Goal: Task Accomplishment & Management: Manage account settings

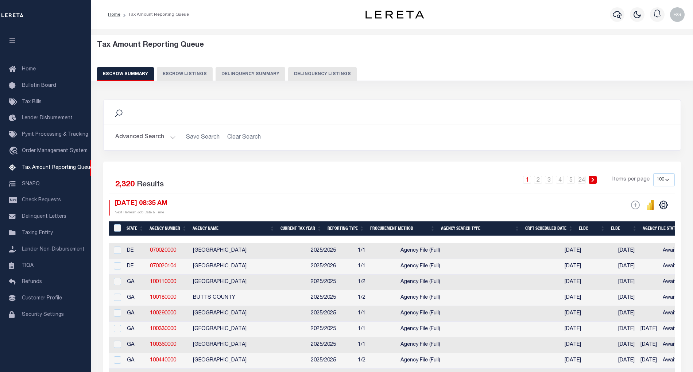
select select "100"
click at [173, 136] on button "Advanced Search" at bounding box center [145, 137] width 61 height 14
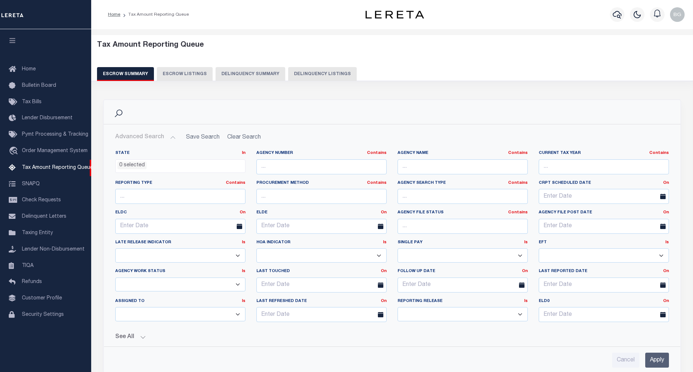
click at [320, 72] on button "Delinquency Listings" at bounding box center [322, 74] width 69 height 14
select select "100"
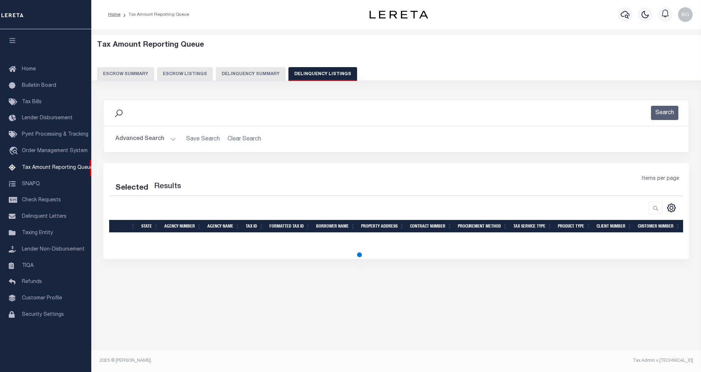
select select "100"
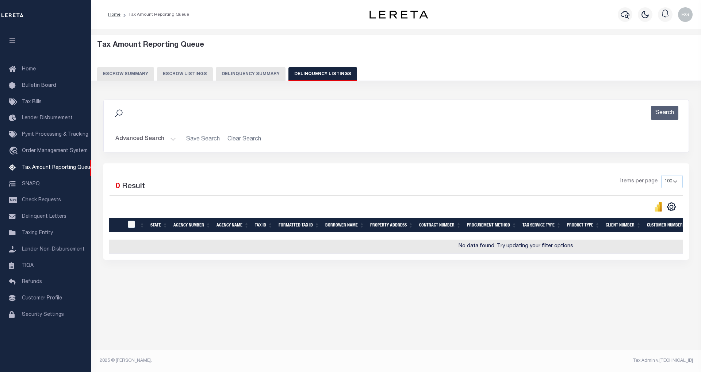
click at [170, 140] on button "Advanced Search" at bounding box center [145, 139] width 61 height 14
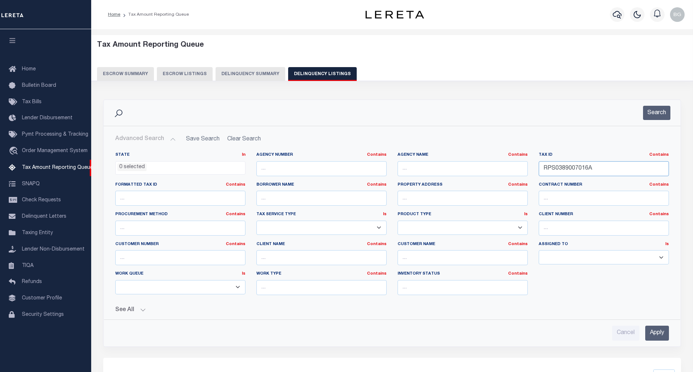
click at [554, 168] on input "RPS0389007016A" at bounding box center [604, 168] width 130 height 15
paste input "8001"
type input "RPS0389008001A"
click at [660, 332] on input "Apply" at bounding box center [658, 333] width 24 height 15
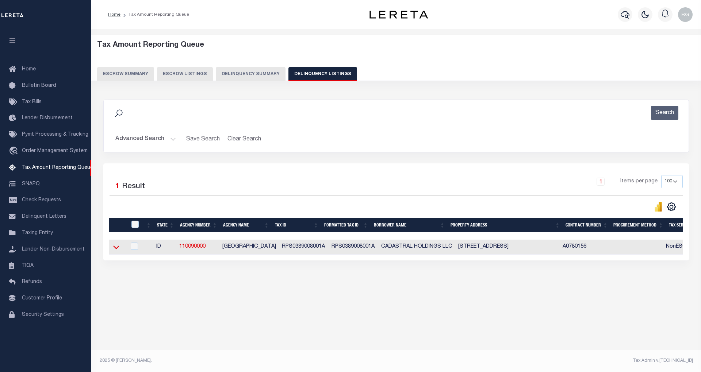
click at [116, 249] on icon at bounding box center [116, 247] width 6 height 8
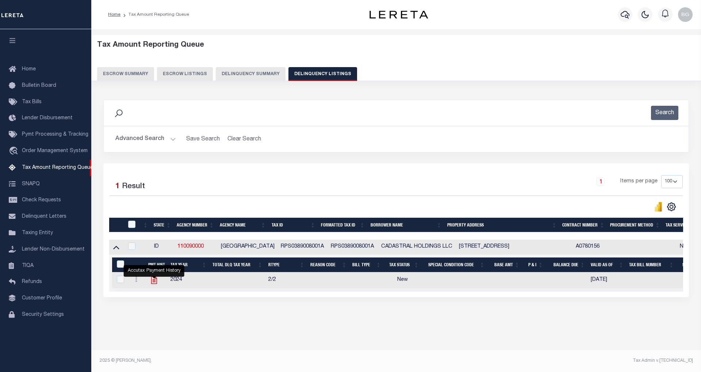
click at [154, 285] on icon "" at bounding box center [153, 280] width 9 height 9
checkbox input "true"
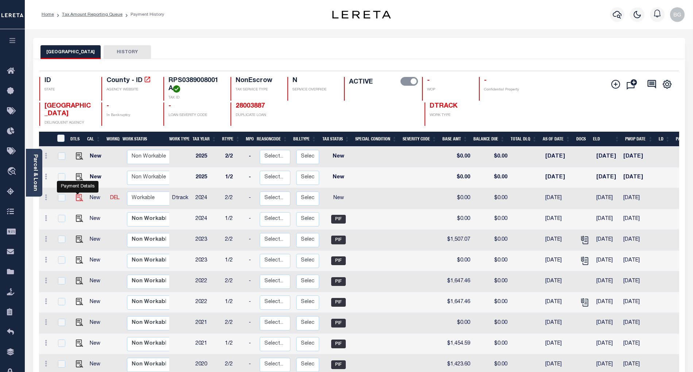
click at [76, 199] on img "" at bounding box center [79, 197] width 7 height 7
checkbox input "true"
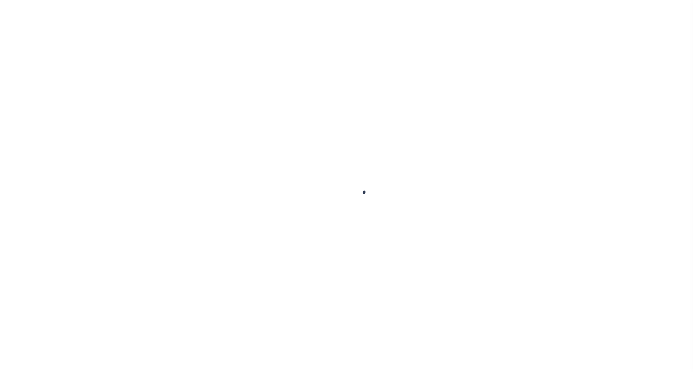
checkbox input "false"
type input "[DATE]"
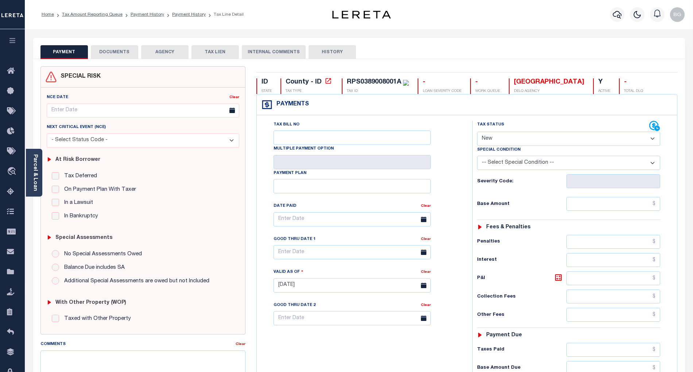
click at [493, 139] on select "- Select Status Code - Open Due/Unpaid Paid Incomplete No Tax Due Internal Refu…" at bounding box center [568, 139] width 183 height 14
select select "PYD"
click at [477, 132] on select "- Select Status Code - Open Due/Unpaid Paid Incomplete No Tax Due Internal Refu…" at bounding box center [568, 139] width 183 height 14
type input "08/14/2025"
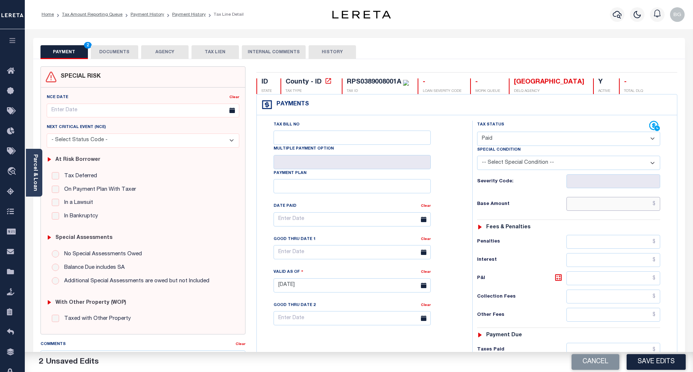
click at [653, 210] on input "text" at bounding box center [614, 204] width 94 height 14
paste input "1,915.45"
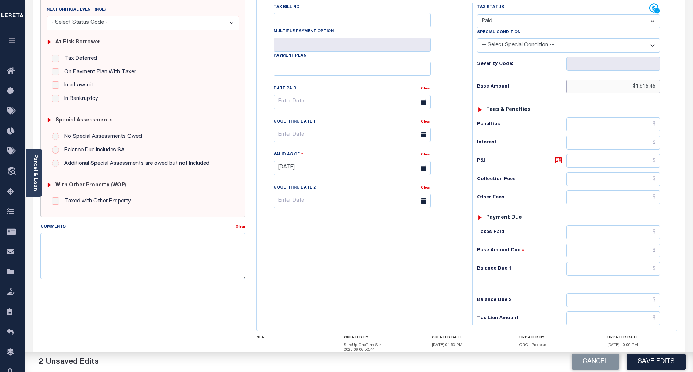
scroll to position [146, 0]
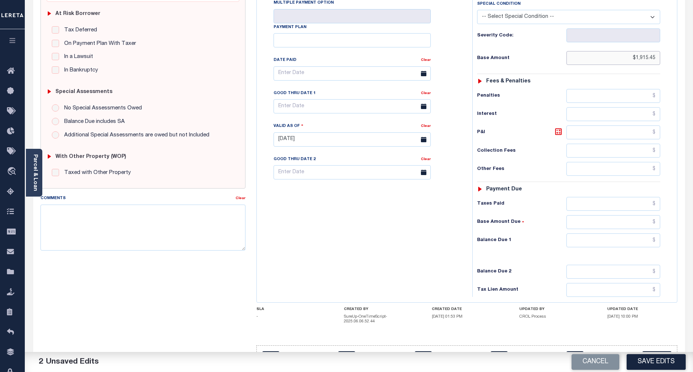
type input "$1,915.45"
click at [634, 243] on input "text" at bounding box center [614, 241] width 94 height 14
type input "$0.00"
click at [358, 249] on div "Tax Bill No Multiple Payment Option Payment Plan Clear" at bounding box center [363, 136] width 208 height 322
click at [135, 218] on textarea "Comments" at bounding box center [143, 228] width 205 height 46
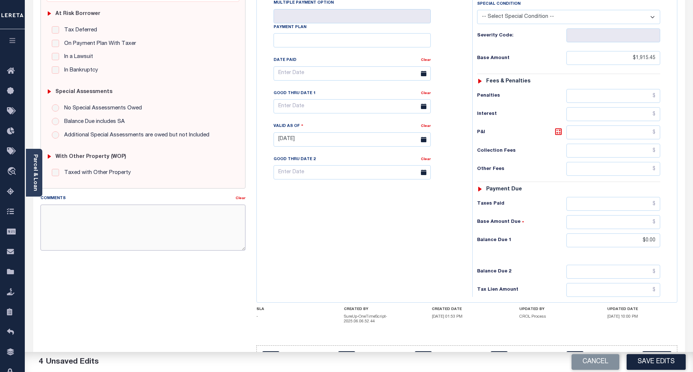
paste textarea "As per email response from tax office- TC Vana Balbin, Confirmed that taxes are…"
type textarea "As per email response from tax office- TC Vana Balbin, Confirmed that taxes are…"
click at [660, 364] on button "Save Edits" at bounding box center [656, 362] width 59 height 16
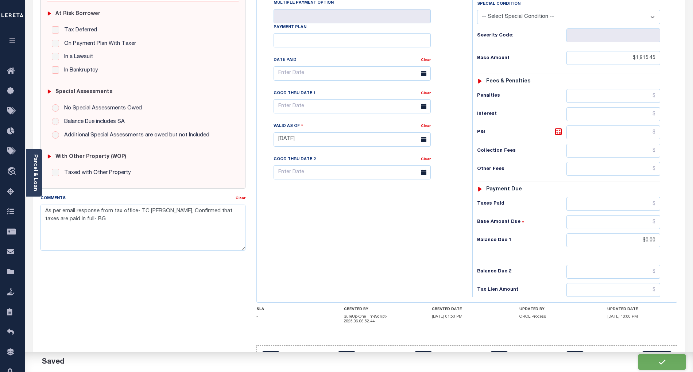
checkbox input "false"
type textarea "As per email response from tax office- TC Vana Balbin, Confirmed that taxes are…"
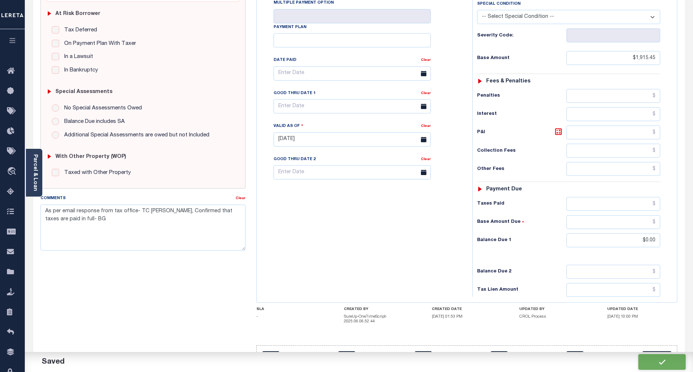
type input "$1,915.45"
type input "$0"
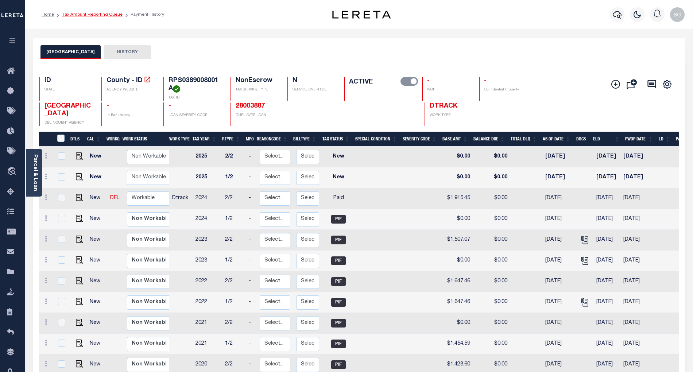
click at [84, 12] on link "Tax Amount Reporting Queue" at bounding box center [92, 14] width 61 height 4
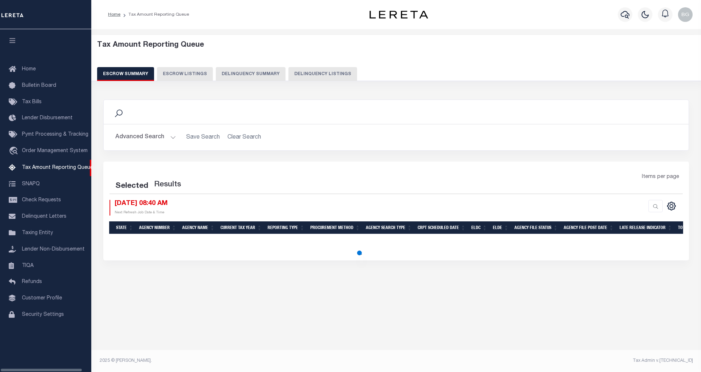
click at [322, 72] on button "Delinquency Listings" at bounding box center [322, 74] width 69 height 14
select select "100"
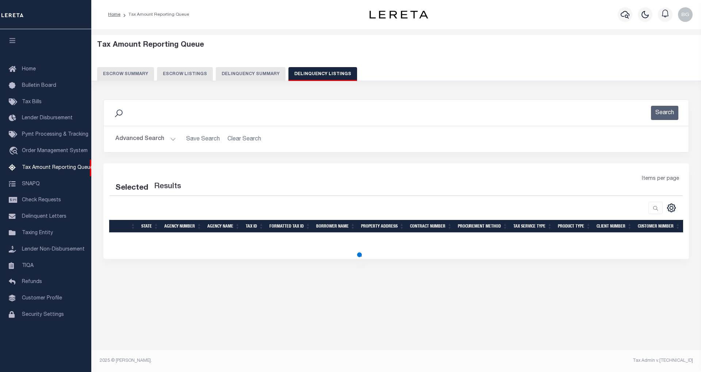
select select "100"
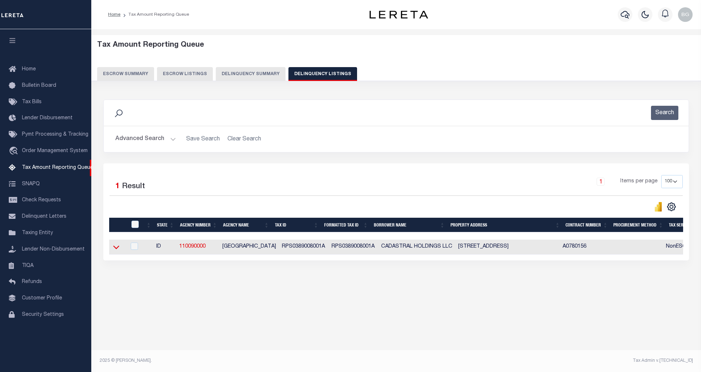
click at [116, 248] on icon at bounding box center [116, 247] width 6 height 8
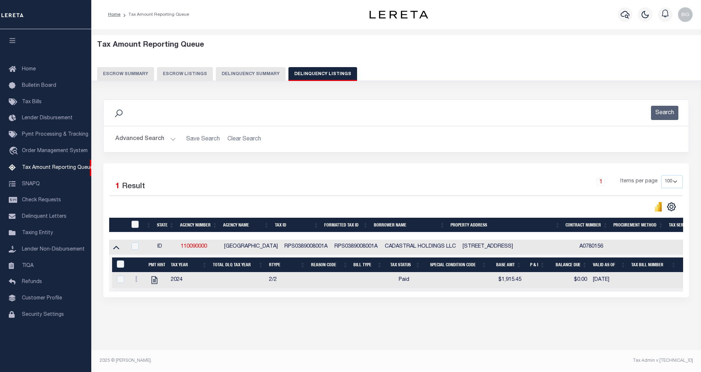
click at [132, 226] on input "checkbox" at bounding box center [134, 224] width 7 height 7
checkbox input "true"
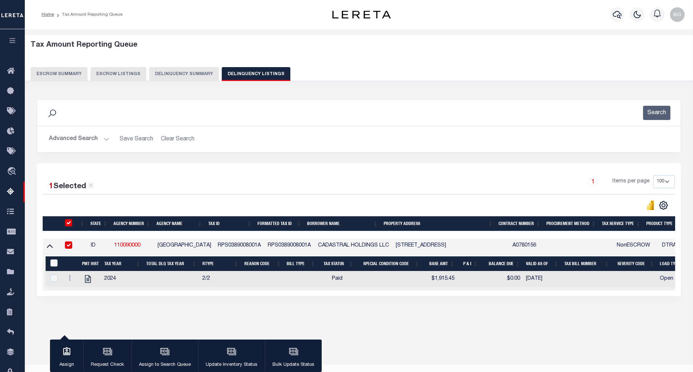
click at [54, 263] on input "&nbsp;" at bounding box center [53, 262] width 7 height 7
checkbox input "true"
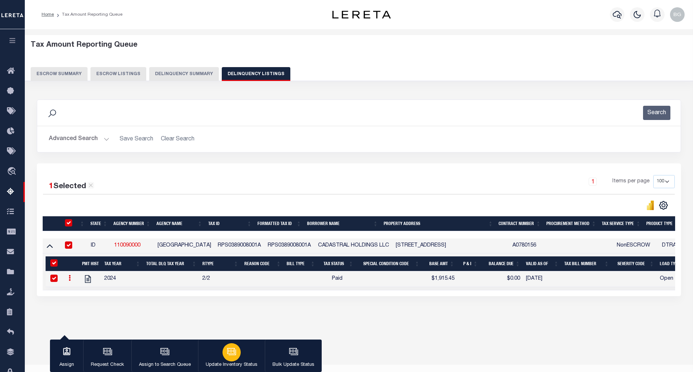
click at [228, 350] on icon "button" at bounding box center [230, 351] width 5 height 3
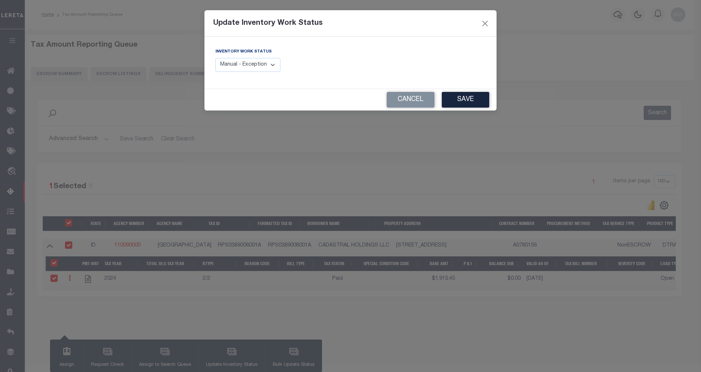
click at [258, 59] on select "Manual - Exception Pended - Awaiting Search Late Add Exception Completed" at bounding box center [247, 65] width 65 height 14
select select "4"
click at [215, 58] on select "Manual - Exception Pended - Awaiting Search Late Add Exception Completed" at bounding box center [247, 65] width 65 height 14
click at [456, 101] on button "Save" at bounding box center [465, 100] width 47 height 16
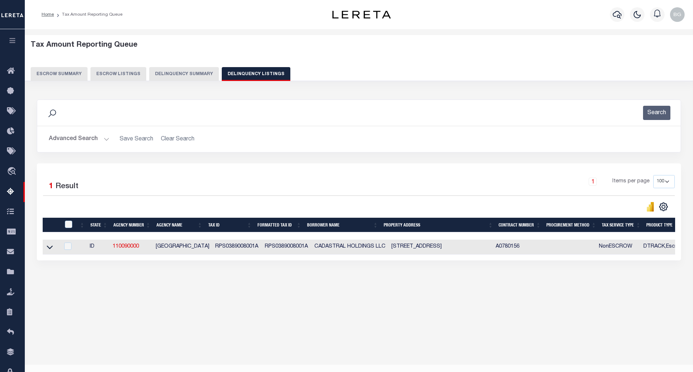
click at [106, 139] on button "Advanced Search" at bounding box center [79, 139] width 61 height 14
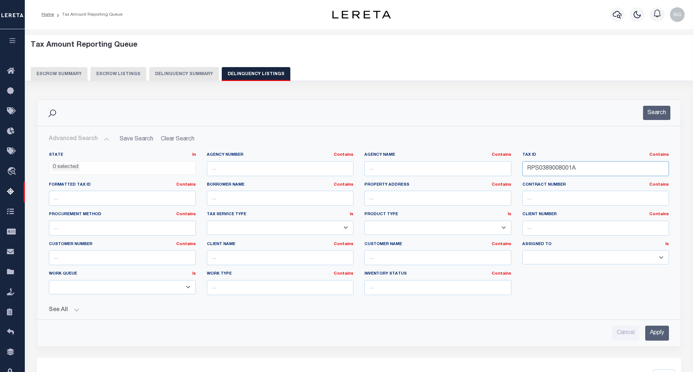
click at [551, 167] on input "RPS0389008001A" at bounding box center [596, 168] width 147 height 15
paste input "4000010070"
type input "RPS04000010070"
click at [660, 332] on input "Apply" at bounding box center [658, 333] width 24 height 15
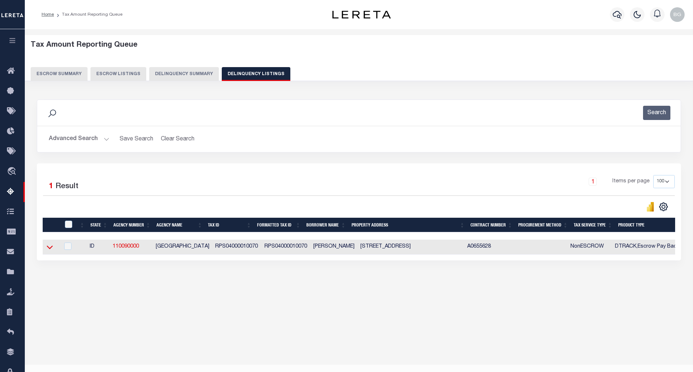
click at [50, 249] on icon at bounding box center [50, 247] width 6 height 8
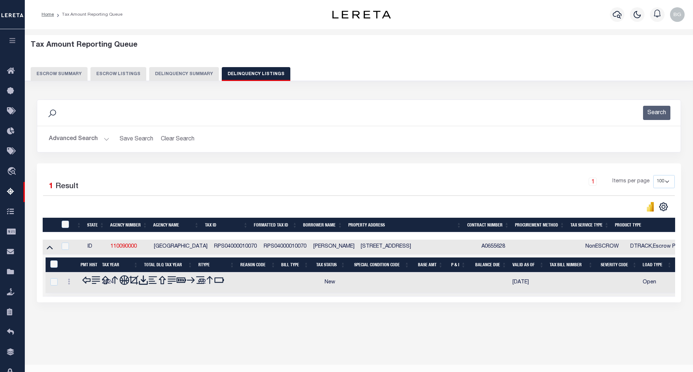
scroll to position [15, 0]
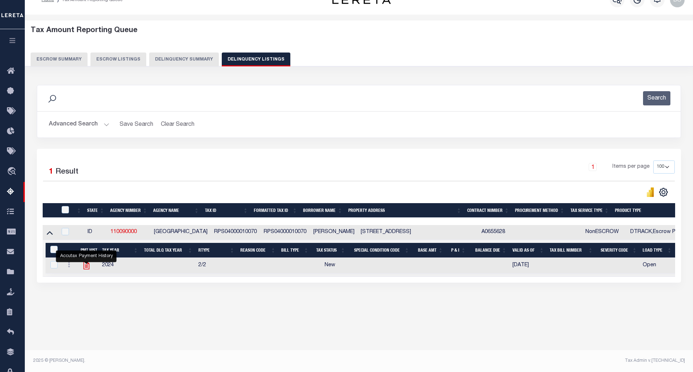
click at [86, 269] on icon "" at bounding box center [86, 266] width 6 height 8
checkbox input "true"
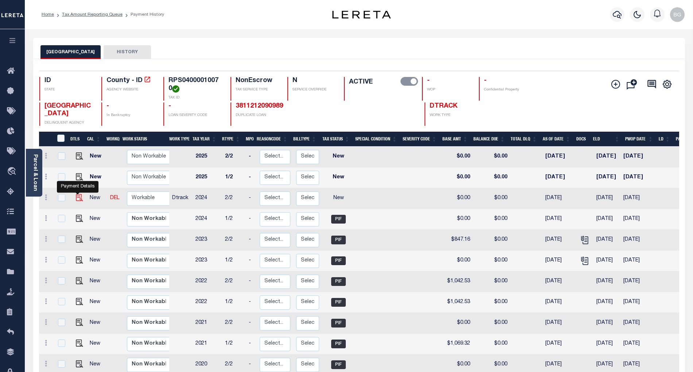
click at [77, 199] on img "" at bounding box center [79, 197] width 7 height 7
checkbox input "true"
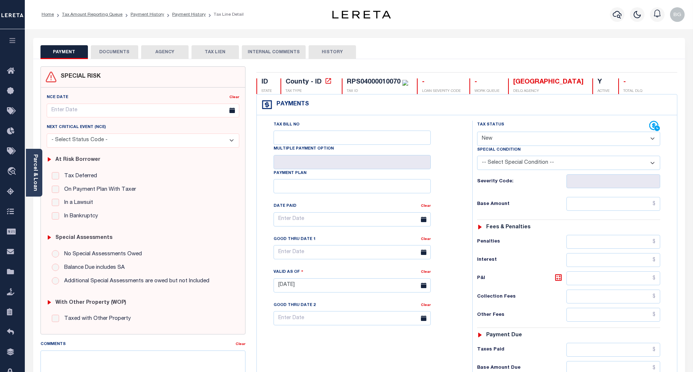
click at [496, 138] on select "- Select Status Code - Open Due/Unpaid Paid Incomplete No Tax Due Internal Refu…" at bounding box center [568, 139] width 183 height 14
select select "PYD"
click at [477, 132] on select "- Select Status Code - Open Due/Unpaid Paid Incomplete No Tax Due Internal Refu…" at bounding box center [568, 139] width 183 height 14
type input "[DATE]"
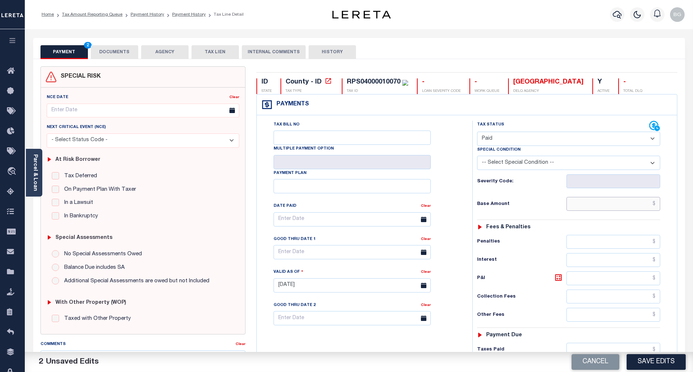
click at [641, 206] on input "text" at bounding box center [614, 204] width 94 height 14
paste input "1,064.51"
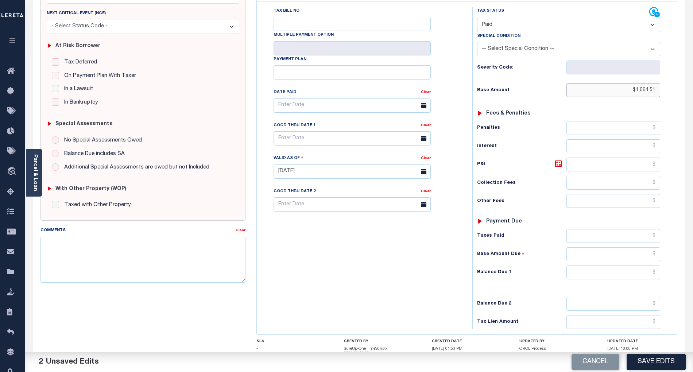
scroll to position [174, 0]
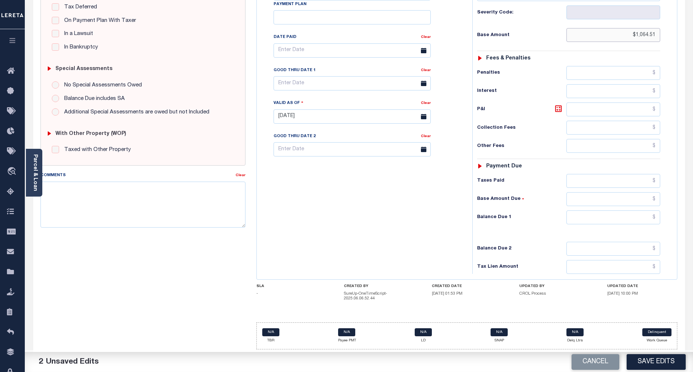
type input "$1,064.51"
click at [644, 219] on input "text" at bounding box center [614, 218] width 94 height 14
type input "$0.00"
click at [434, 236] on div "Tax Bill No Multiple Payment Option Payment Plan Clear" at bounding box center [363, 113] width 208 height 322
click at [155, 203] on textarea "Comments" at bounding box center [143, 205] width 205 height 46
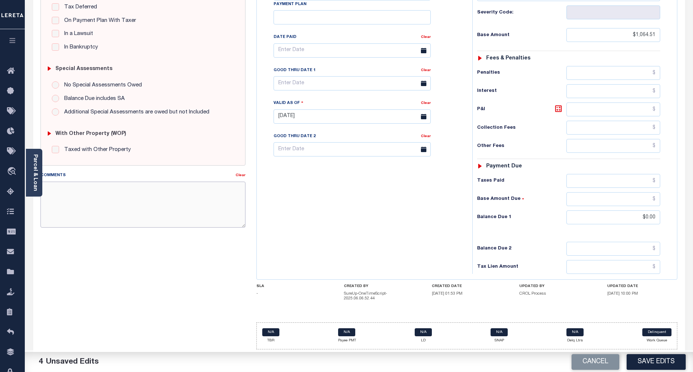
paste textarea "As per email response from tax office- TC Vana Balbin, Confirmed that taxes are…"
type textarea "As per email response from tax office- TC Vana Balbin, Confirmed that taxes are…"
click at [653, 360] on button "Save Edits" at bounding box center [656, 362] width 59 height 16
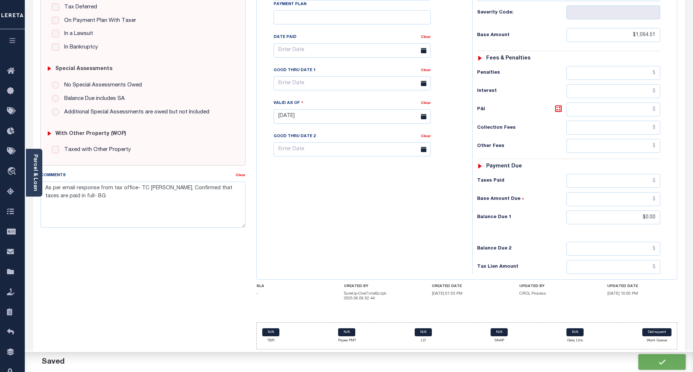
checkbox input "false"
type textarea "As per email response from tax office- TC Vana Balbin, Confirmed that taxes are…"
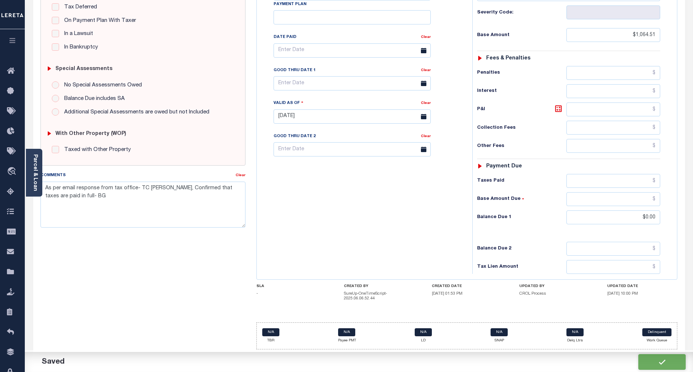
type input "$1,064.51"
type input "$0"
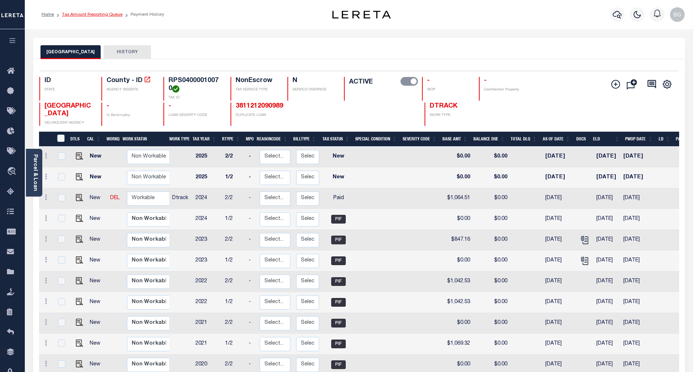
click at [90, 16] on link "Tax Amount Reporting Queue" at bounding box center [92, 14] width 61 height 4
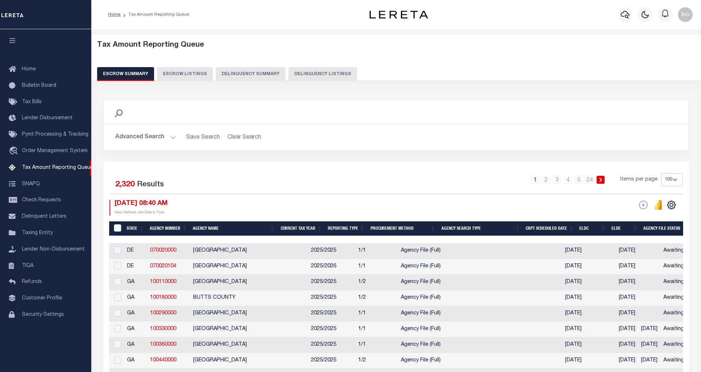
select select "100"
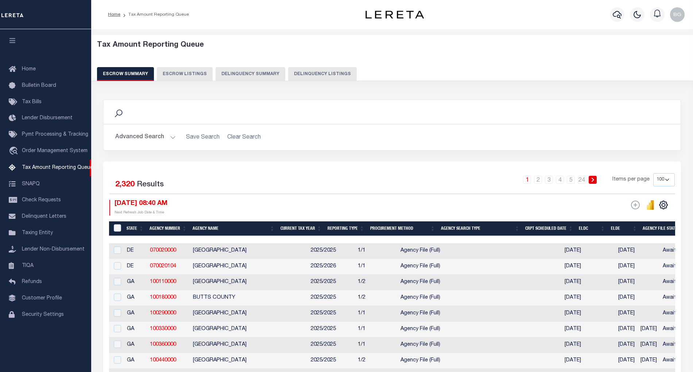
click at [293, 74] on button "Delinquency Listings" at bounding box center [322, 74] width 69 height 14
select select "100"
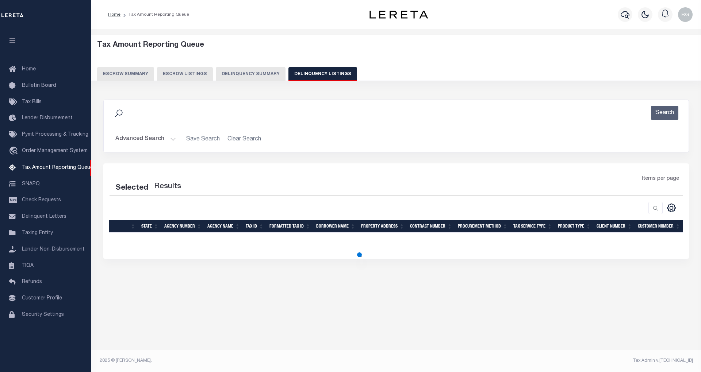
select select "100"
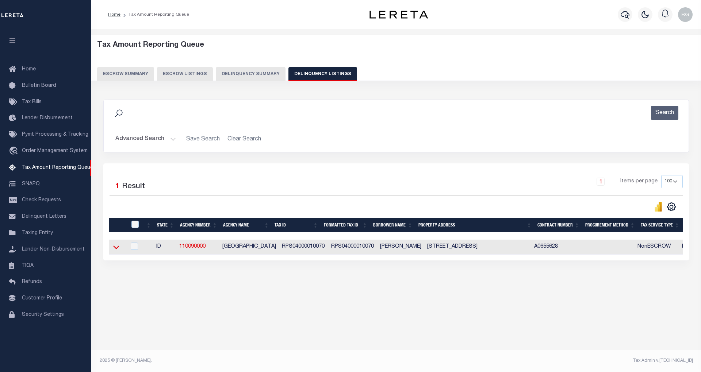
click at [114, 250] on icon at bounding box center [116, 248] width 6 height 4
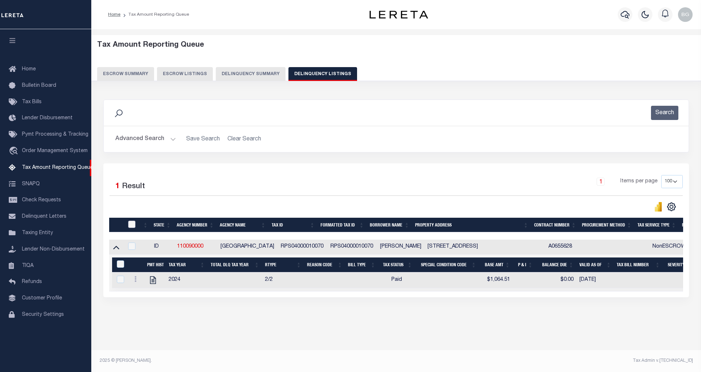
click at [132, 227] on input "checkbox" at bounding box center [131, 224] width 7 height 7
checkbox input "true"
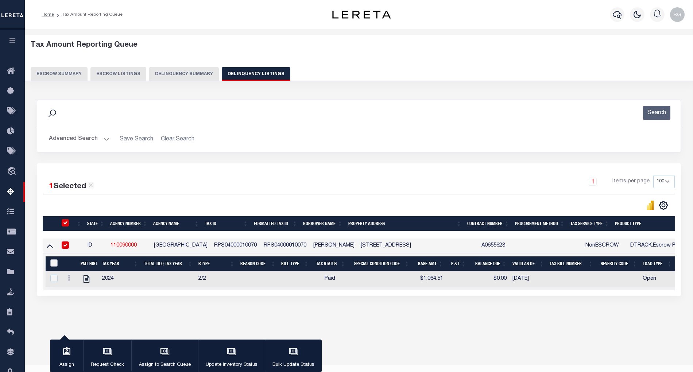
click at [53, 265] on input "&nbsp;" at bounding box center [53, 262] width 7 height 7
checkbox input "true"
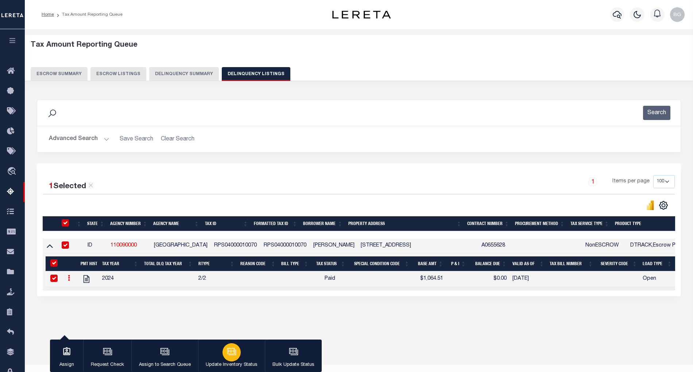
click at [228, 354] on icon "button" at bounding box center [231, 351] width 9 height 9
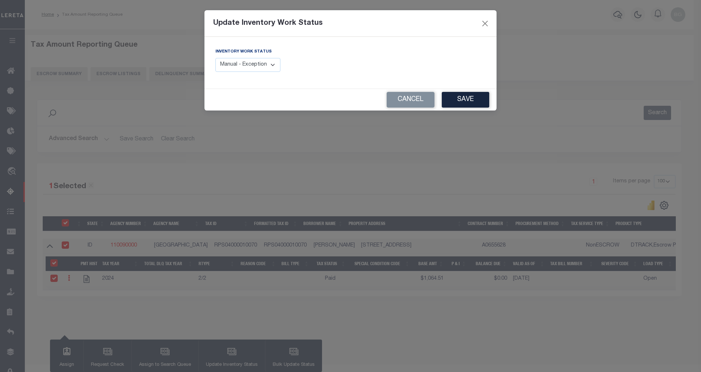
click at [263, 66] on select "Manual - Exception Pended - Awaiting Search Late Add Exception Completed" at bounding box center [247, 65] width 65 height 14
select select "4"
click at [215, 58] on select "Manual - Exception Pended - Awaiting Search Late Add Exception Completed" at bounding box center [247, 65] width 65 height 14
click at [482, 101] on button "Save" at bounding box center [465, 100] width 47 height 16
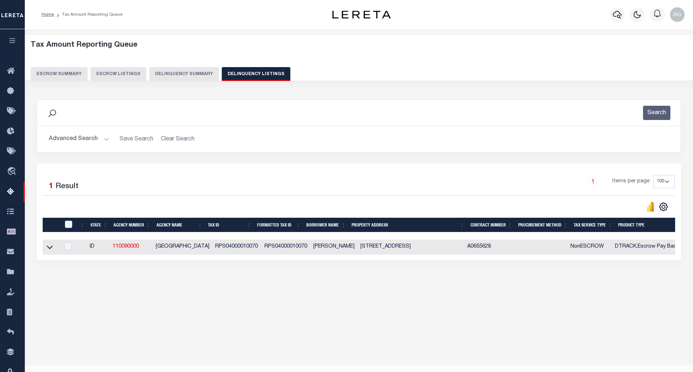
click at [105, 135] on button "Advanced Search" at bounding box center [79, 139] width 61 height 14
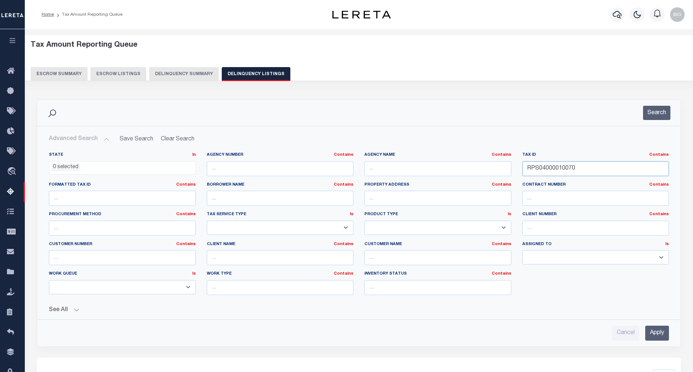
click at [537, 167] on input "RPS04000010070" at bounding box center [596, 168] width 147 height 15
paste input "31001016"
type input "RPS04310010160"
drag, startPoint x: 658, startPoint y: 336, endPoint x: 654, endPoint y: 336, distance: 4.4
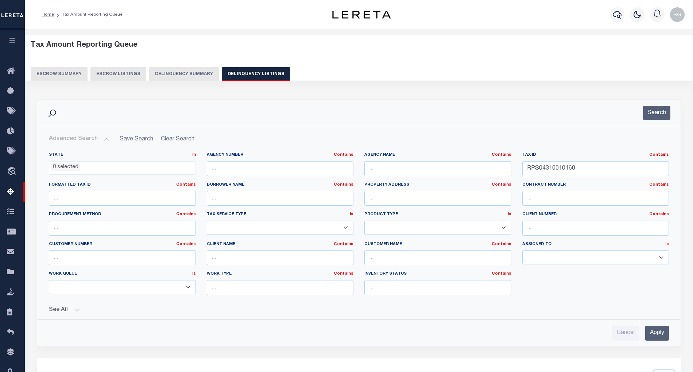
click at [659, 336] on input "Apply" at bounding box center [658, 333] width 24 height 15
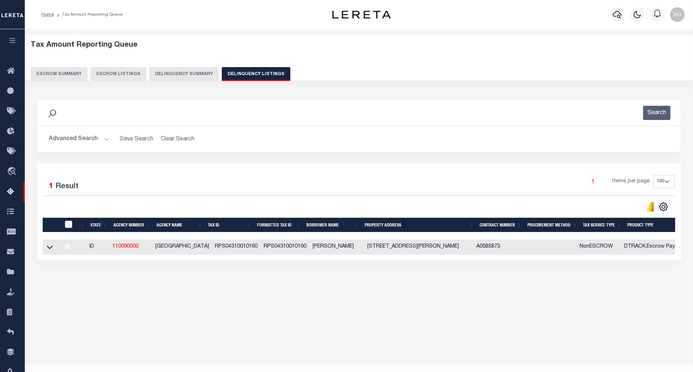
drag, startPoint x: 51, startPoint y: 250, endPoint x: 282, endPoint y: 198, distance: 236.4
click at [51, 250] on icon at bounding box center [50, 247] width 6 height 8
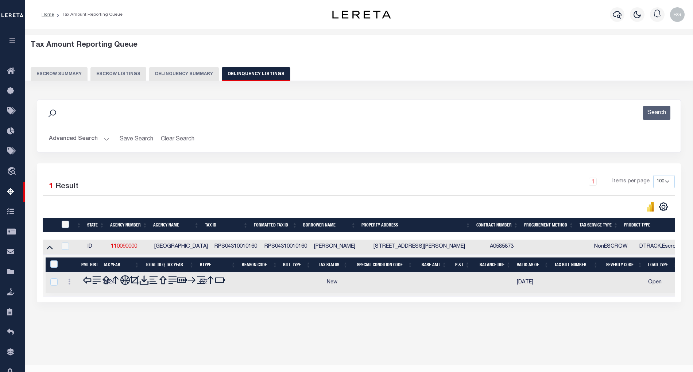
scroll to position [15, 0]
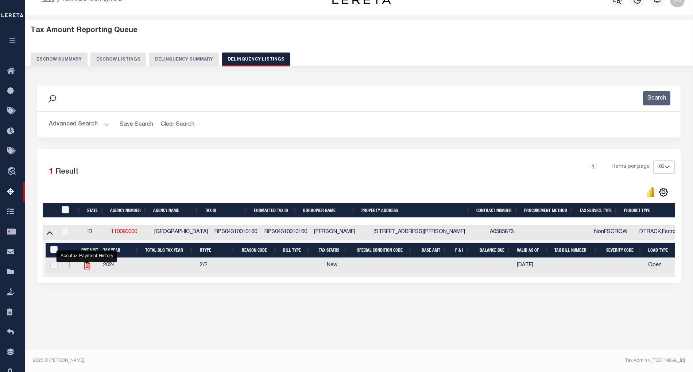
click at [88, 269] on icon "" at bounding box center [87, 266] width 6 height 8
checkbox input "true"
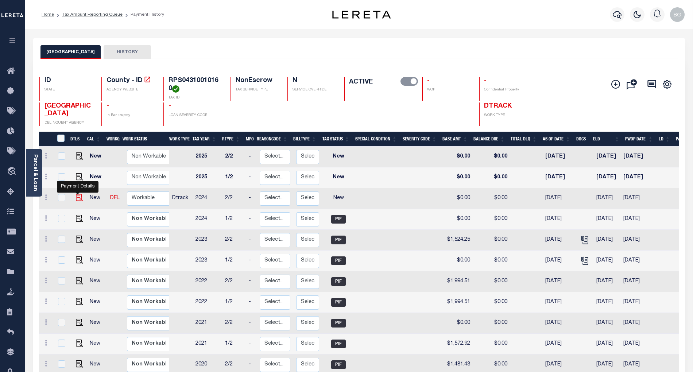
click at [76, 200] on img "" at bounding box center [79, 197] width 7 height 7
checkbox input "true"
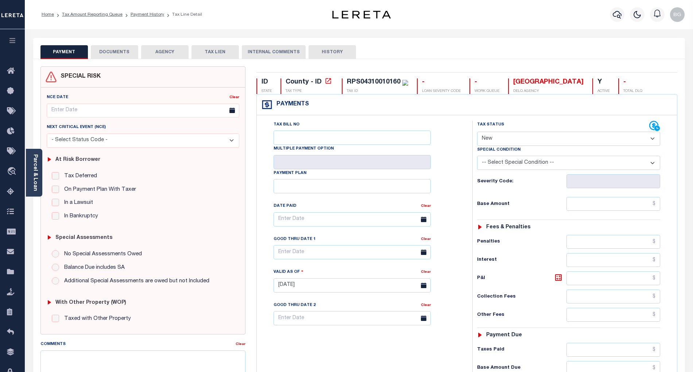
drag, startPoint x: 497, startPoint y: 139, endPoint x: 497, endPoint y: 143, distance: 4.0
click at [497, 139] on select "- Select Status Code - Open Due/Unpaid Paid Incomplete No Tax Due Internal Refu…" at bounding box center [568, 139] width 183 height 14
select select "PYD"
click at [477, 132] on select "- Select Status Code - Open Due/Unpaid Paid Incomplete No Tax Due Internal Refu…" at bounding box center [568, 139] width 183 height 14
type input "[DATE]"
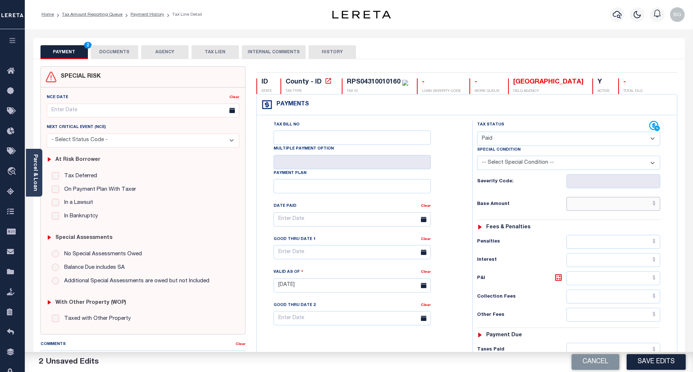
click at [631, 209] on input "text" at bounding box center [614, 204] width 94 height 14
paste input "1,529.52"
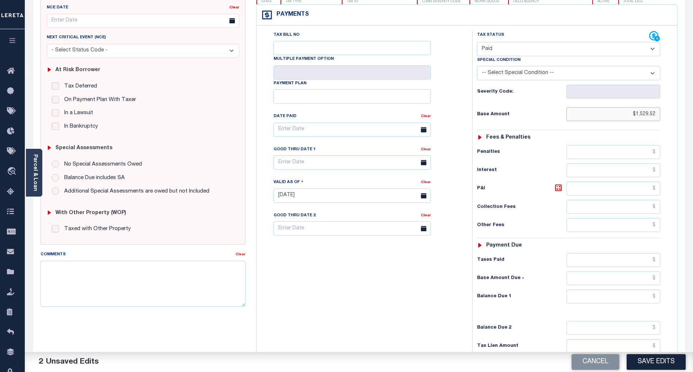
scroll to position [146, 0]
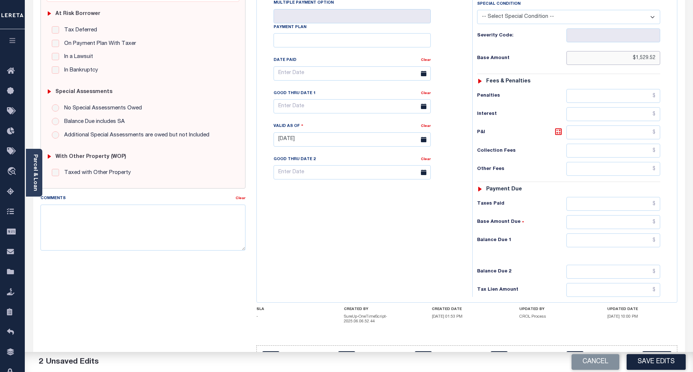
type input "$1,529.52"
click at [649, 246] on input "text" at bounding box center [614, 241] width 94 height 14
type input "$0.00"
click at [425, 258] on div "Tax Bill No Multiple Payment Option Payment Plan Clear" at bounding box center [363, 136] width 208 height 322
click at [229, 223] on textarea "Comments" at bounding box center [143, 228] width 205 height 46
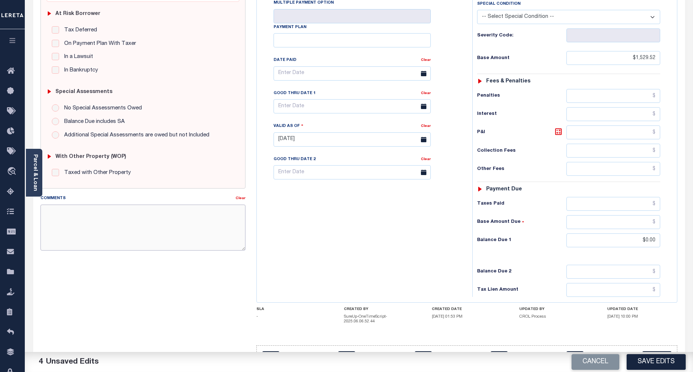
paste textarea "As per email response from tax office- TC Vana Balbin, Confirmed that taxes are…"
type textarea "As per email response from tax office- TC Vana Balbin, Confirmed that taxes are…"
click at [651, 358] on button "Save Edits" at bounding box center [656, 362] width 59 height 16
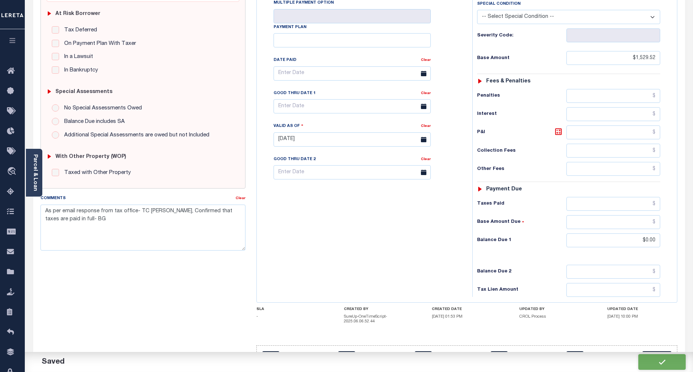
checkbox input "false"
type textarea "As per email response from tax office- TC Vana Balbin, Confirmed that taxes are…"
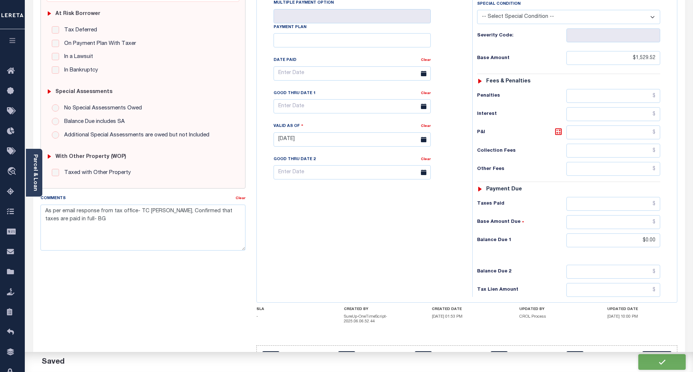
type input "$1,529.52"
type input "$0"
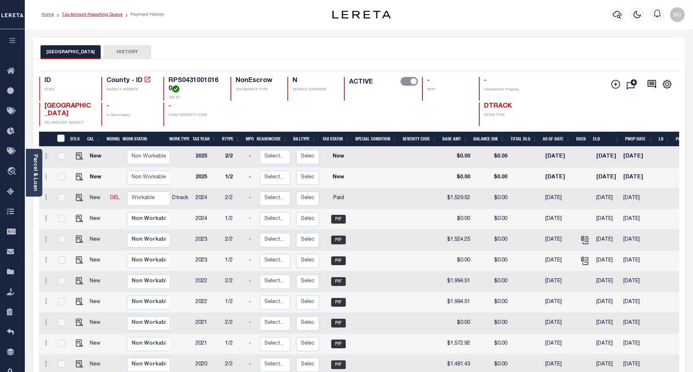
click at [89, 15] on link "Tax Amount Reporting Queue" at bounding box center [92, 14] width 61 height 4
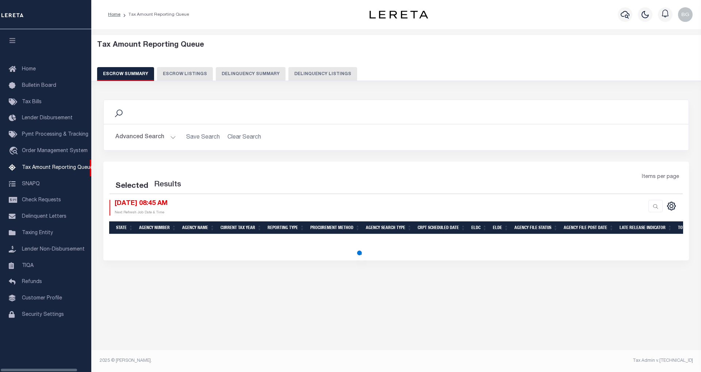
click at [324, 76] on button "Delinquency Listings" at bounding box center [322, 74] width 69 height 14
select select "100"
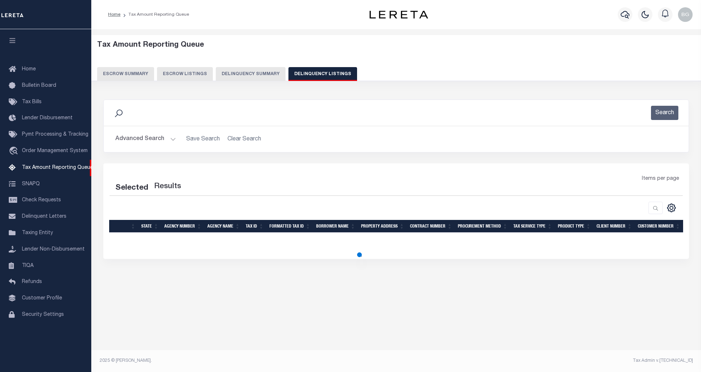
select select "100"
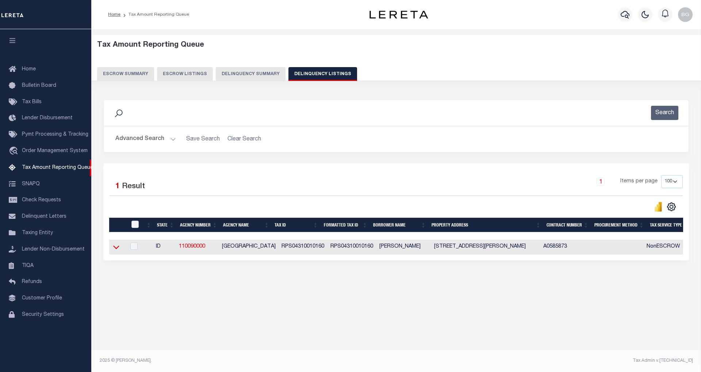
click at [117, 249] on icon at bounding box center [116, 247] width 6 height 8
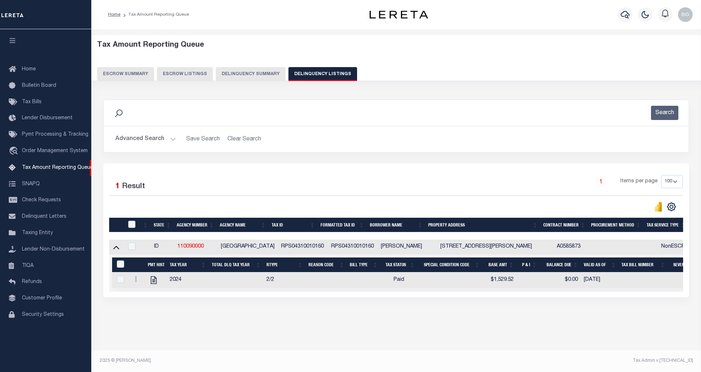
click at [133, 227] on input "checkbox" at bounding box center [131, 224] width 7 height 7
checkbox input "true"
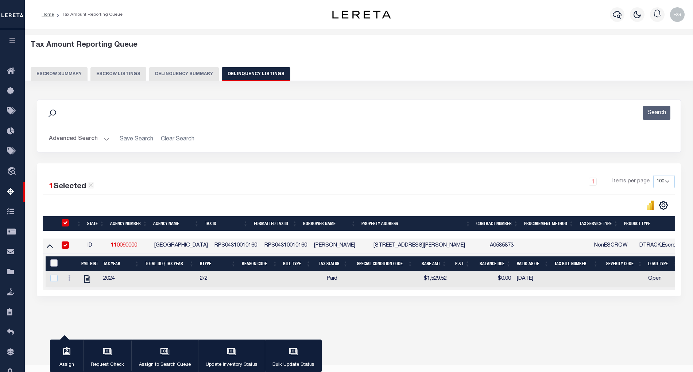
click at [53, 263] on input "&nbsp;" at bounding box center [53, 262] width 7 height 7
checkbox input "true"
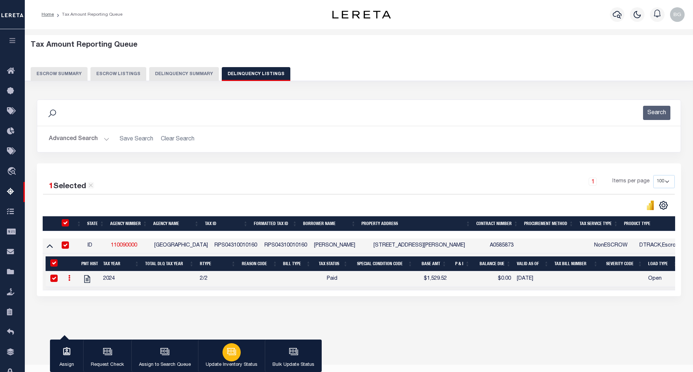
click at [236, 355] on div "button" at bounding box center [232, 352] width 18 height 18
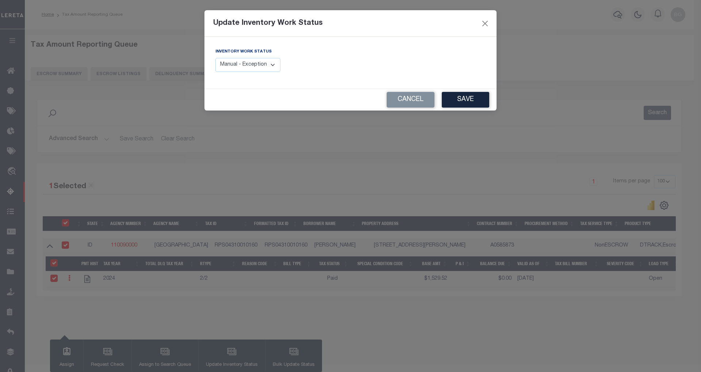
click at [266, 68] on select "Manual - Exception Pended - Awaiting Search Late Add Exception Completed" at bounding box center [247, 65] width 65 height 14
select select "4"
click at [215, 58] on select "Manual - Exception Pended - Awaiting Search Late Add Exception Completed" at bounding box center [247, 65] width 65 height 14
click at [463, 103] on button "Save" at bounding box center [465, 100] width 47 height 16
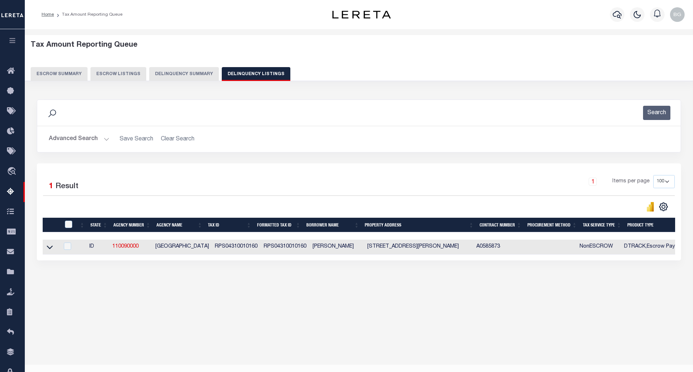
click at [104, 142] on button "Advanced Search" at bounding box center [79, 139] width 61 height 14
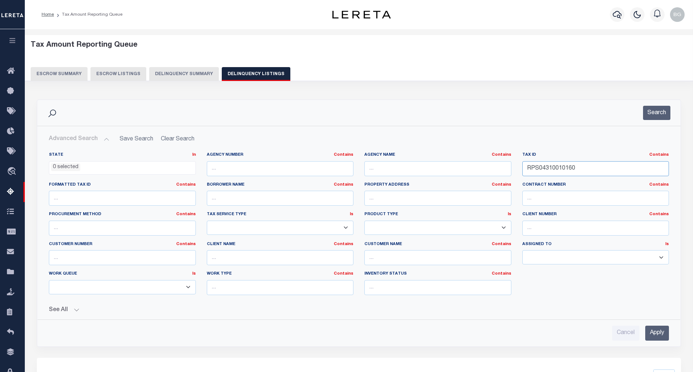
click at [538, 168] on input "RPS04310010160" at bounding box center [596, 168] width 147 height 15
paste input "2017"
type input "RPS04310020170"
click at [658, 333] on input "Apply" at bounding box center [658, 333] width 24 height 15
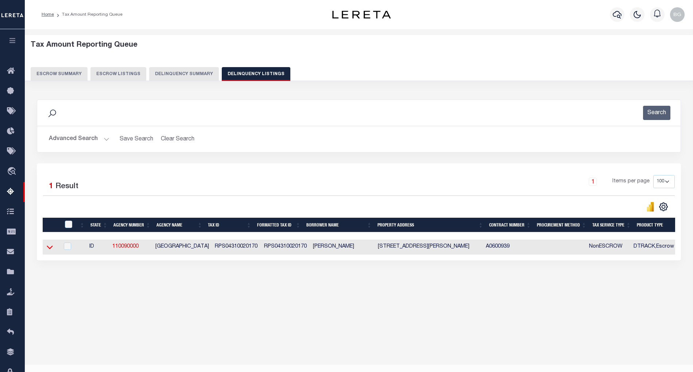
click at [50, 250] on icon at bounding box center [50, 248] width 6 height 4
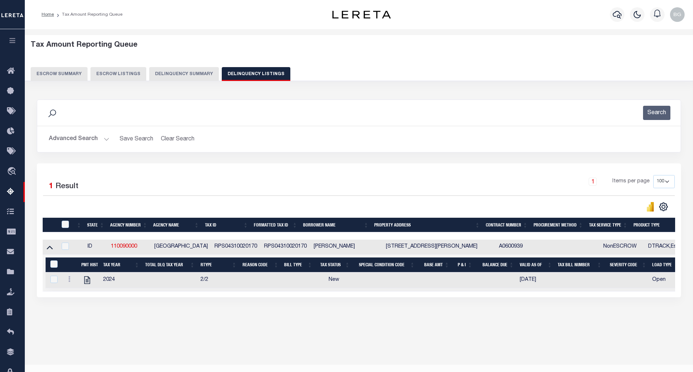
scroll to position [15, 0]
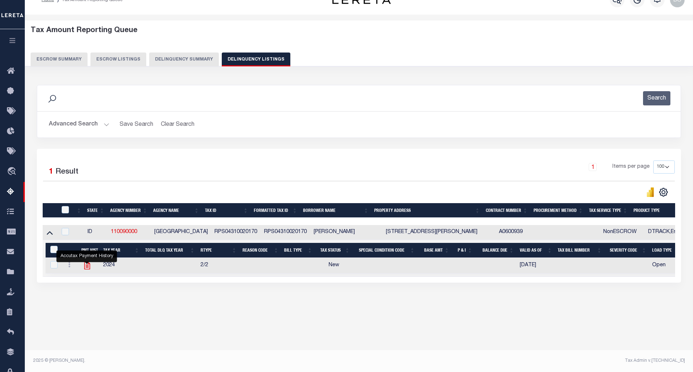
click at [86, 270] on icon "" at bounding box center [86, 265] width 9 height 9
checkbox input "true"
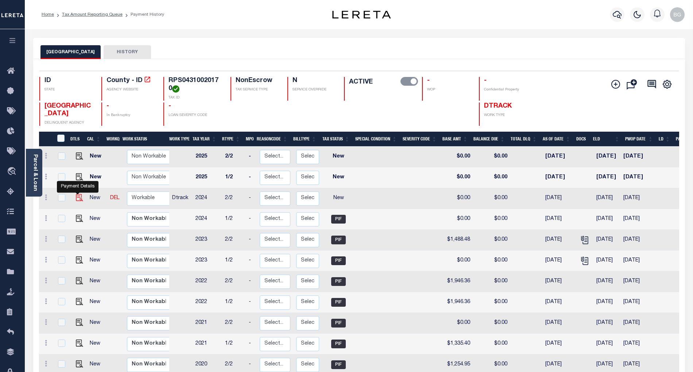
click at [78, 199] on img "" at bounding box center [79, 197] width 7 height 7
checkbox input "true"
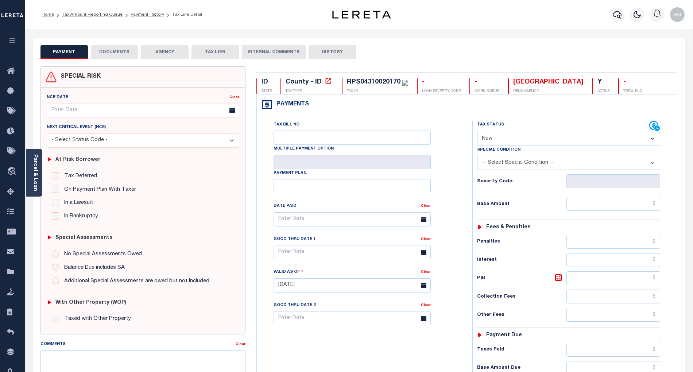
drag, startPoint x: 496, startPoint y: 137, endPoint x: 495, endPoint y: 146, distance: 8.8
click at [496, 137] on select "- Select Status Code - Open Due/Unpaid Paid Incomplete No Tax Due Internal Refu…" at bounding box center [568, 139] width 183 height 14
select select "PYD"
click at [477, 132] on select "- Select Status Code - Open Due/Unpaid Paid Incomplete No Tax Due Internal Refu…" at bounding box center [568, 139] width 183 height 14
type input "[DATE]"
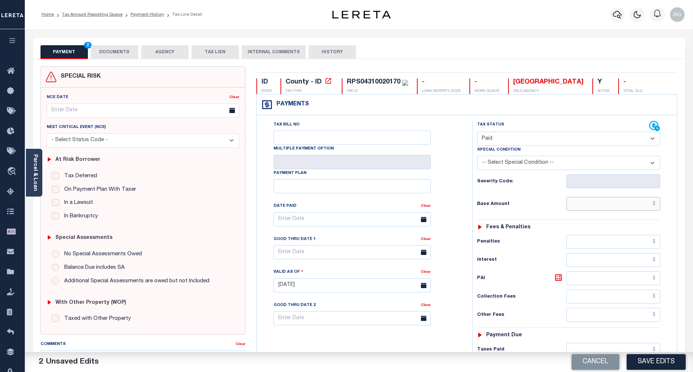
click at [635, 207] on input "text" at bounding box center [614, 204] width 94 height 14
paste input "1,375.51"
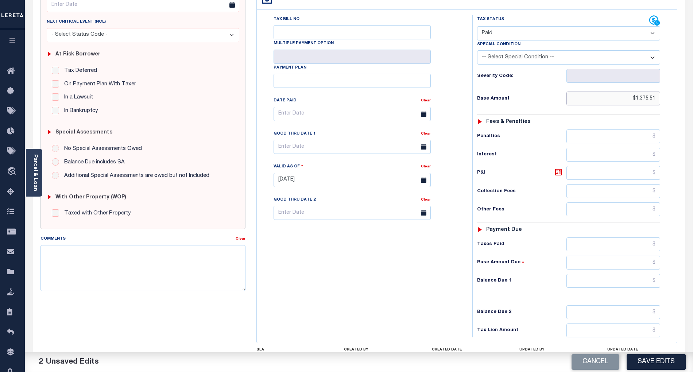
scroll to position [174, 0]
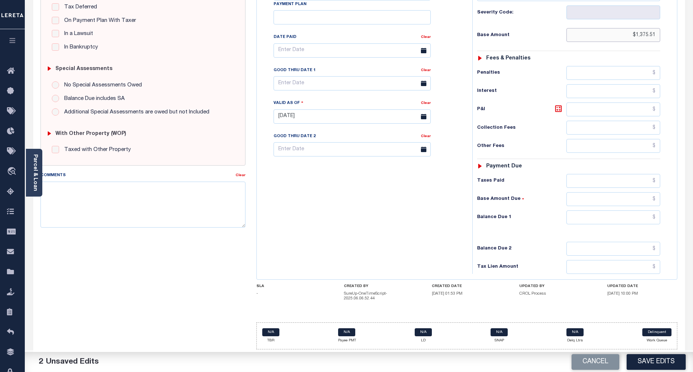
type input "$1,375.51"
click at [639, 219] on input "text" at bounding box center [614, 218] width 94 height 14
type input "$0.00"
click at [391, 214] on div "Tax Bill No Multiple Payment Option Payment Plan Clear" at bounding box center [363, 113] width 208 height 322
click at [108, 202] on textarea "Comments" at bounding box center [143, 205] width 205 height 46
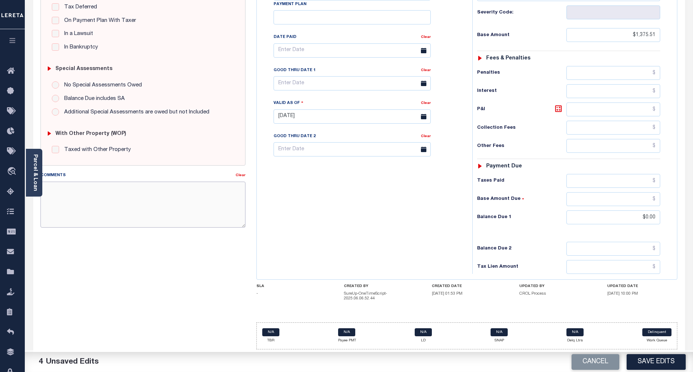
paste textarea "As per email response from tax office- TC [PERSON_NAME], Confirmed that taxes a…"
type textarea "As per email response from tax office- TC [PERSON_NAME], Confirmed that taxes a…"
click at [658, 361] on button "Save Edits" at bounding box center [656, 362] width 59 height 16
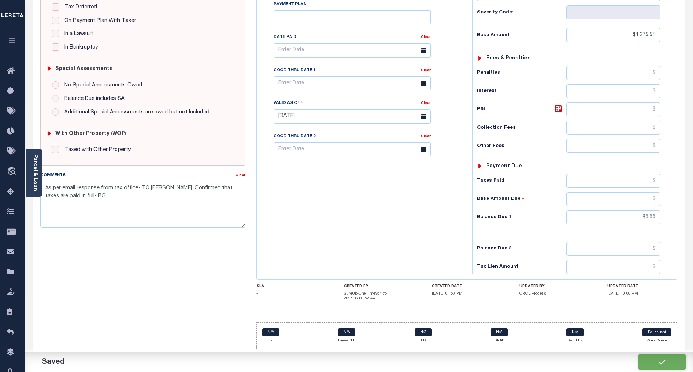
checkbox input "false"
type textarea "As per email response from tax office- TC [PERSON_NAME], Confirmed that taxes a…"
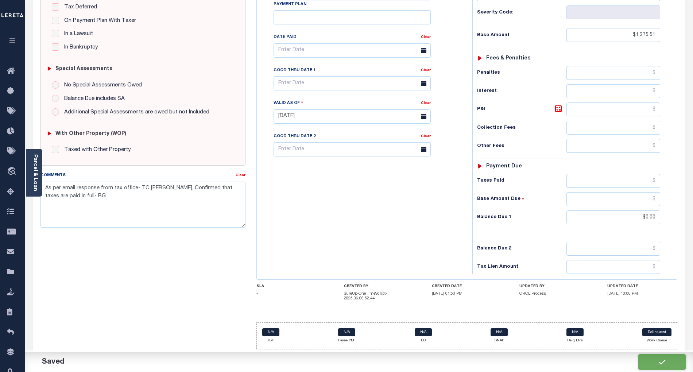
type input "$1,375.51"
type input "$0"
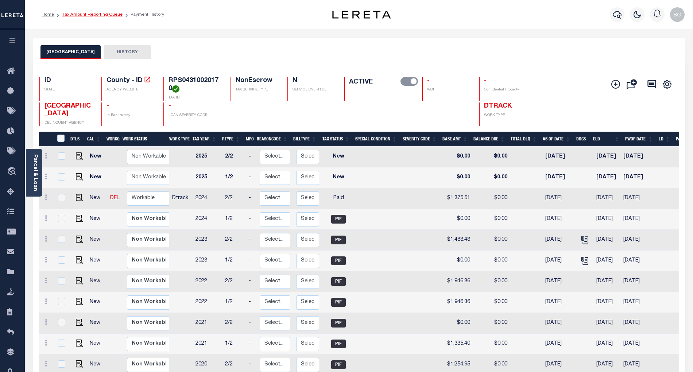
click at [85, 14] on link "Tax Amount Reporting Queue" at bounding box center [92, 14] width 61 height 4
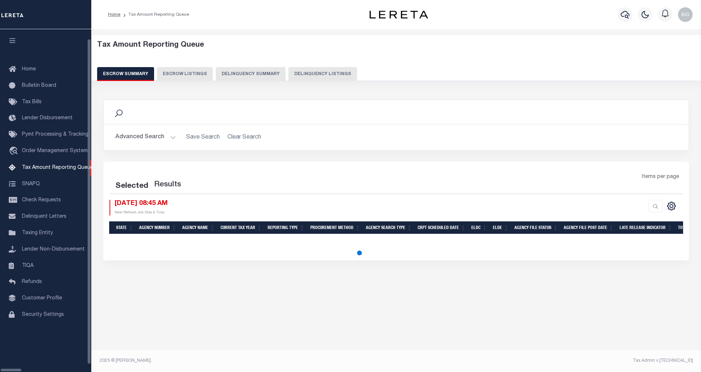
click at [299, 74] on button "Delinquency Listings" at bounding box center [322, 74] width 69 height 14
select select "100"
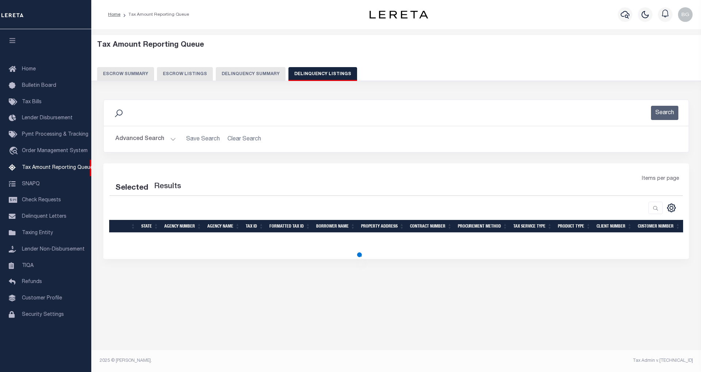
select select "100"
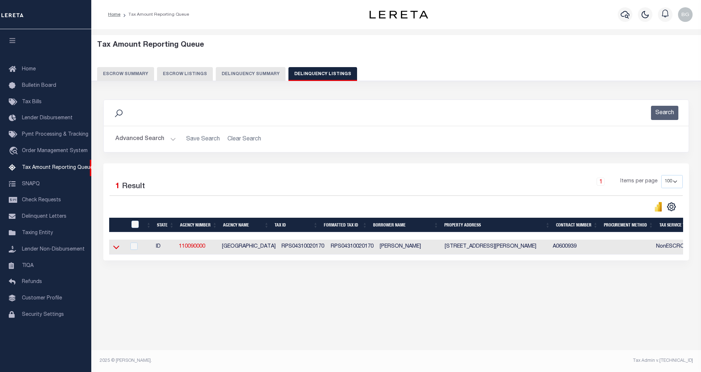
click at [116, 250] on icon at bounding box center [116, 247] width 6 height 8
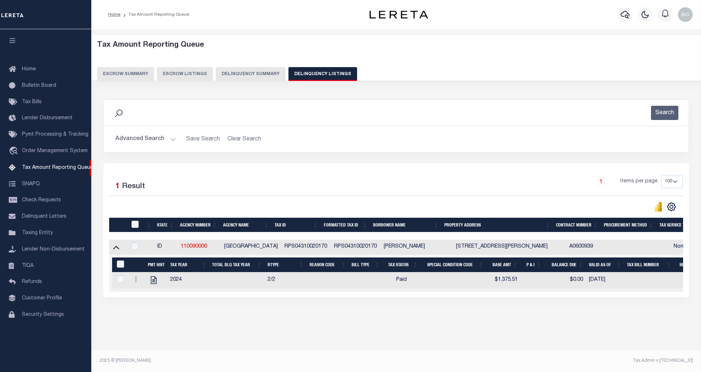
click at [135, 228] on input "checkbox" at bounding box center [134, 224] width 7 height 7
checkbox input "true"
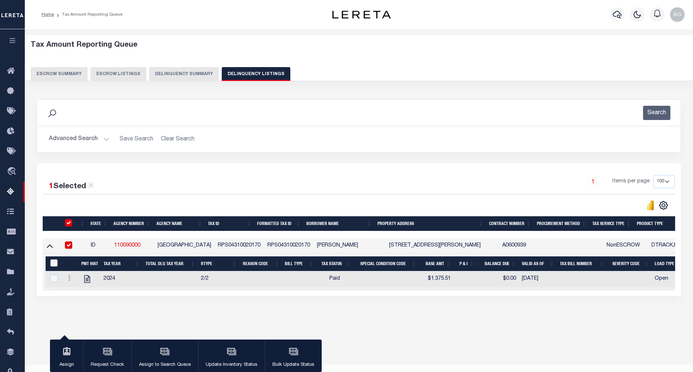
click at [53, 266] on input "&nbsp;" at bounding box center [53, 262] width 7 height 7
checkbox input "true"
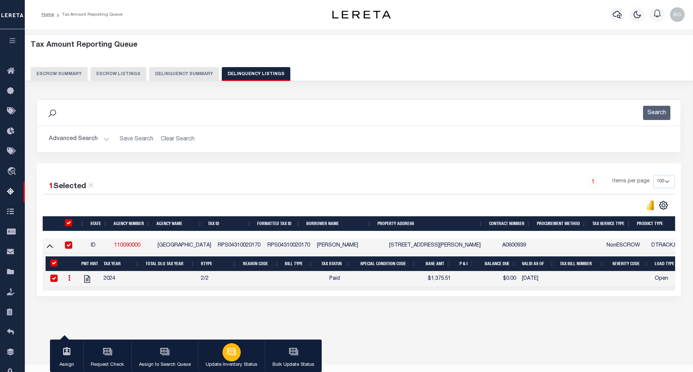
click at [228, 352] on icon "button" at bounding box center [230, 351] width 5 height 3
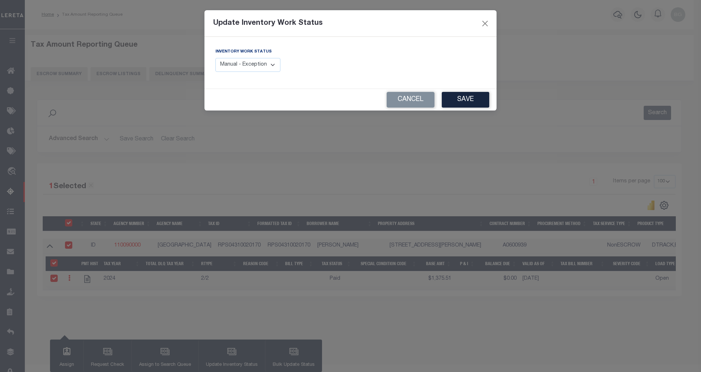
click at [277, 70] on select "Manual - Exception Pended - Awaiting Search Late Add Exception Completed" at bounding box center [247, 65] width 65 height 14
select select "4"
click at [215, 58] on select "Manual - Exception Pended - Awaiting Search Late Add Exception Completed" at bounding box center [247, 65] width 65 height 14
click at [475, 97] on button "Save" at bounding box center [465, 100] width 47 height 16
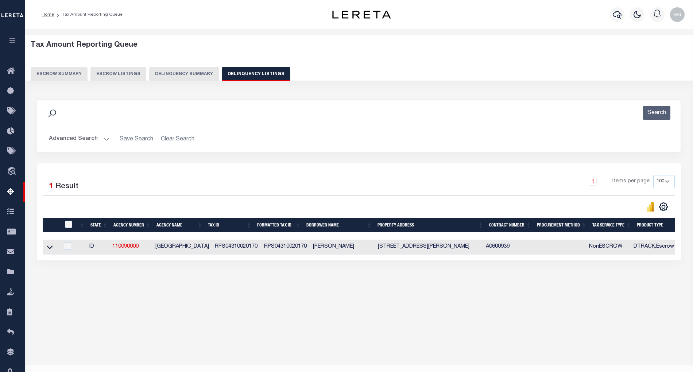
click at [104, 139] on button "Advanced Search" at bounding box center [79, 139] width 61 height 14
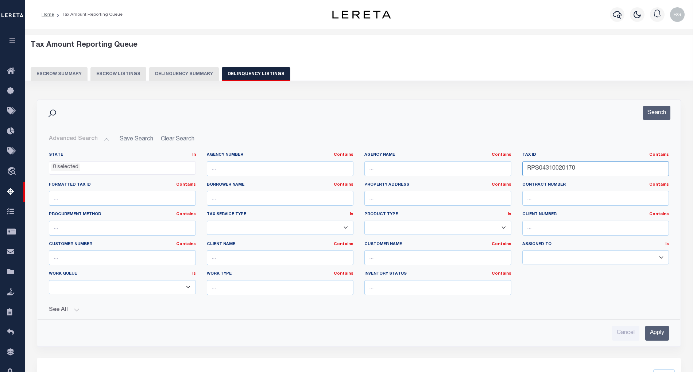
click at [546, 167] on input "RPS04310020170" at bounding box center [596, 168] width 147 height 15
paste input "18A"
type input "RPS043100218A0"
click at [664, 334] on input "Apply" at bounding box center [658, 333] width 24 height 15
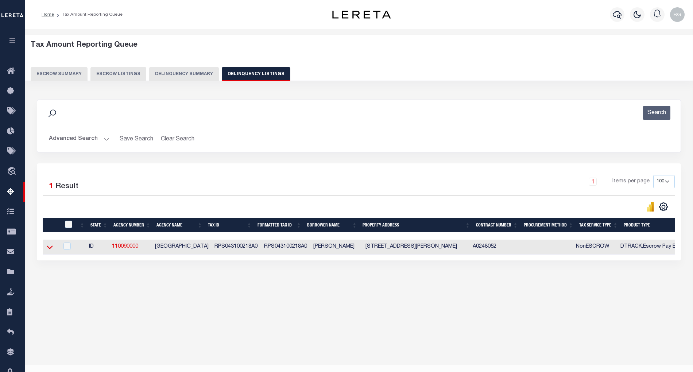
click at [52, 247] on icon at bounding box center [50, 247] width 6 height 8
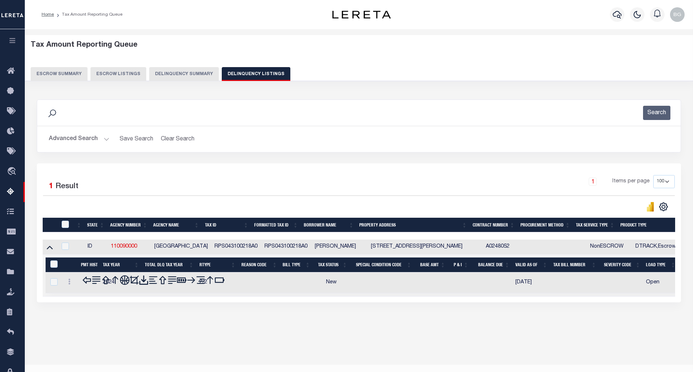
scroll to position [15, 0]
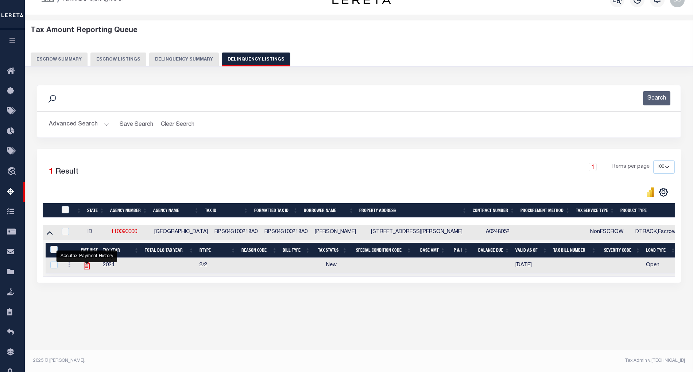
click at [88, 270] on icon "" at bounding box center [86, 265] width 9 height 9
checkbox input "true"
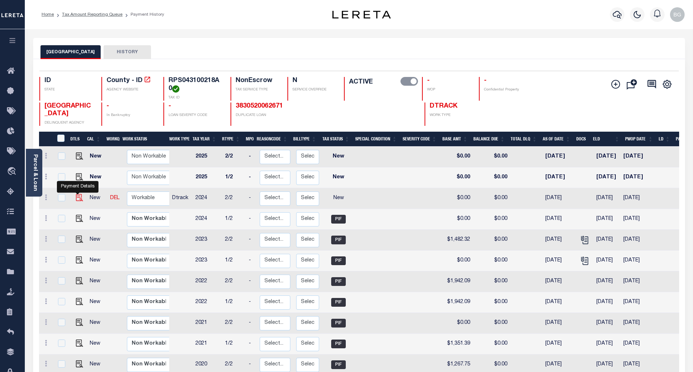
click at [76, 201] on img "" at bounding box center [79, 197] width 7 height 7
checkbox input "true"
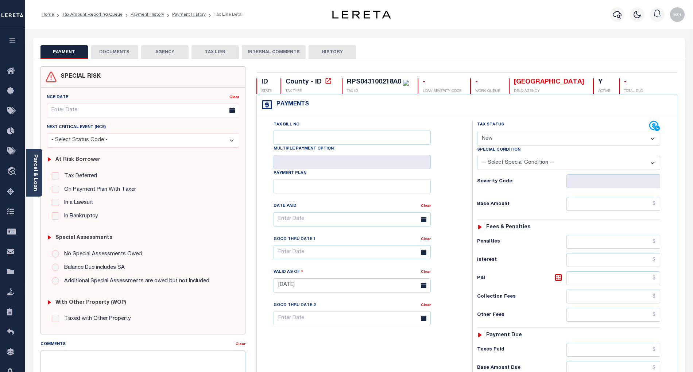
click at [488, 136] on select "- Select Status Code - Open Due/Unpaid Paid Incomplete No Tax Due Internal Refu…" at bounding box center [568, 139] width 183 height 14
select select "PYD"
click at [477, 132] on select "- Select Status Code - Open Due/Unpaid Paid Incomplete No Tax Due Internal Refu…" at bounding box center [568, 139] width 183 height 14
type input "[DATE]"
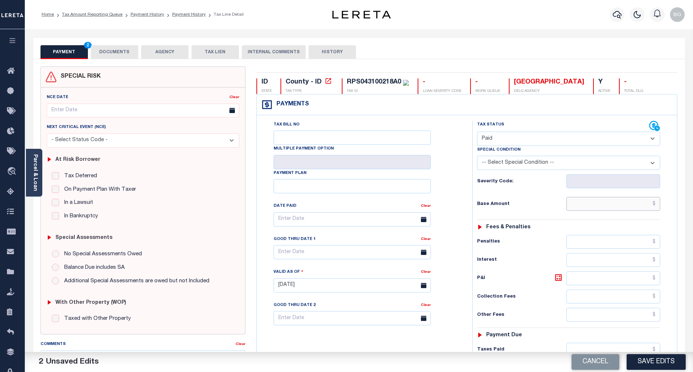
click at [623, 204] on input "text" at bounding box center [614, 204] width 94 height 14
paste input "1,431.03"
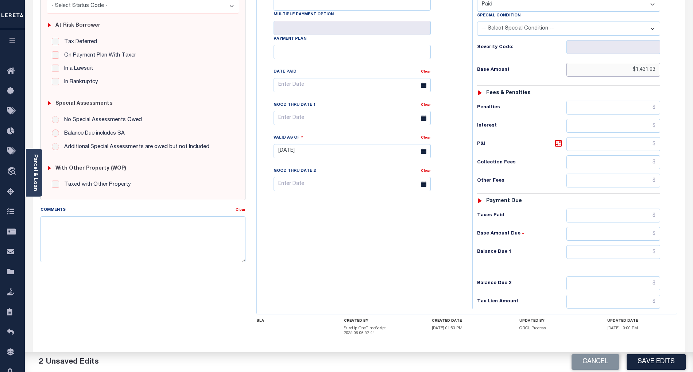
scroll to position [146, 0]
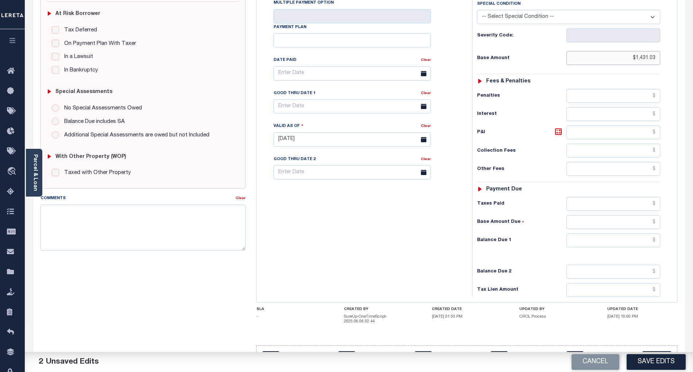
type input "$1,431.03"
click at [640, 245] on input "text" at bounding box center [614, 241] width 94 height 14
type input "$0.00"
click at [409, 249] on div "Tax Bill No Multiple Payment Option Payment Plan Clear" at bounding box center [363, 136] width 208 height 322
click at [118, 224] on textarea "Comments" at bounding box center [143, 228] width 205 height 46
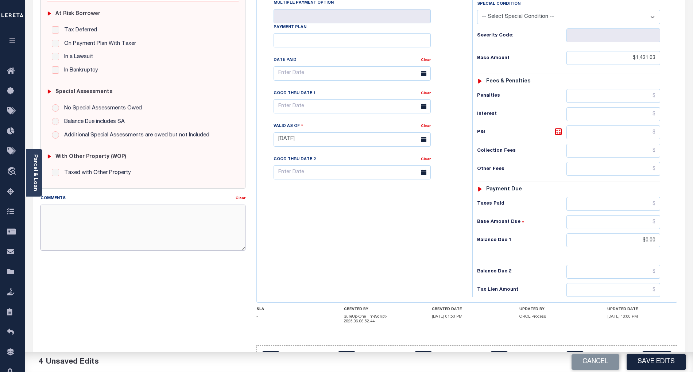
paste textarea "As per email response from tax office- TC Vana Balbin, Confirmed that taxes are…"
type textarea "As per email response from tax office- TC Vana Balbin, Confirmed that taxes are…"
click at [660, 364] on button "Save Edits" at bounding box center [656, 362] width 59 height 16
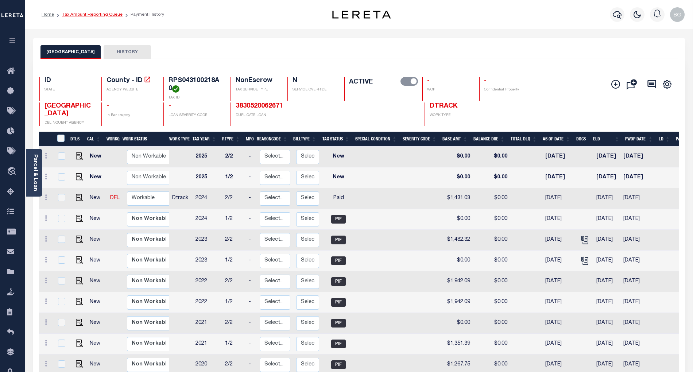
click at [80, 13] on link "Tax Amount Reporting Queue" at bounding box center [92, 14] width 61 height 4
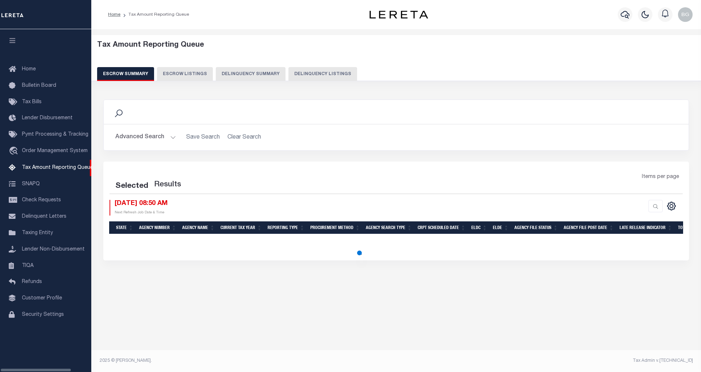
select select "100"
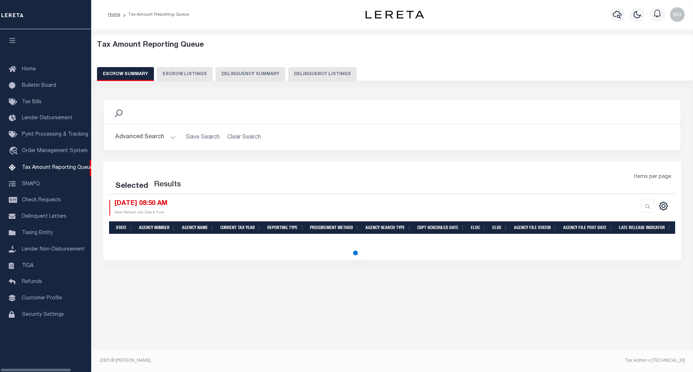
select select "100"
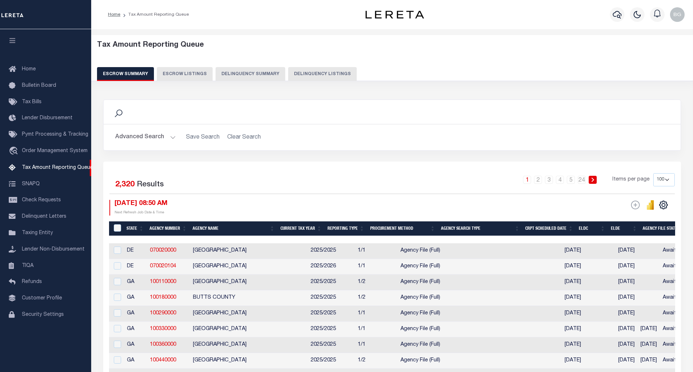
click at [329, 75] on button "Delinquency Listings" at bounding box center [322, 74] width 69 height 14
select select "100"
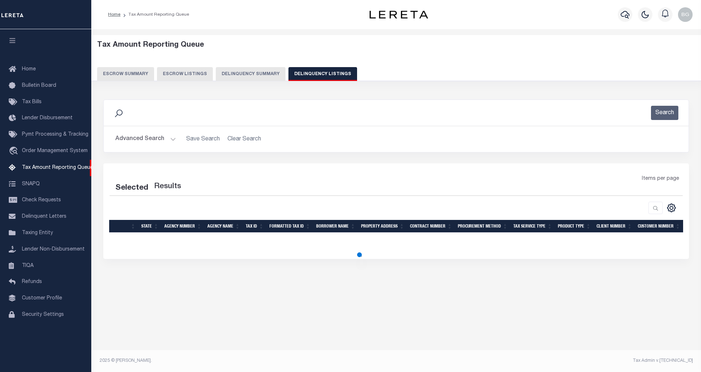
select select "100"
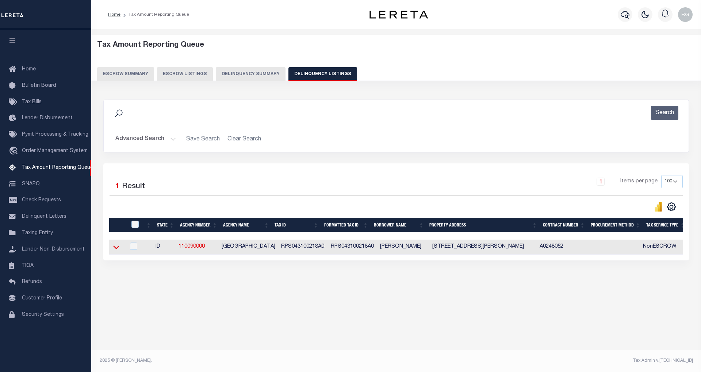
click at [116, 250] on icon at bounding box center [116, 247] width 6 height 8
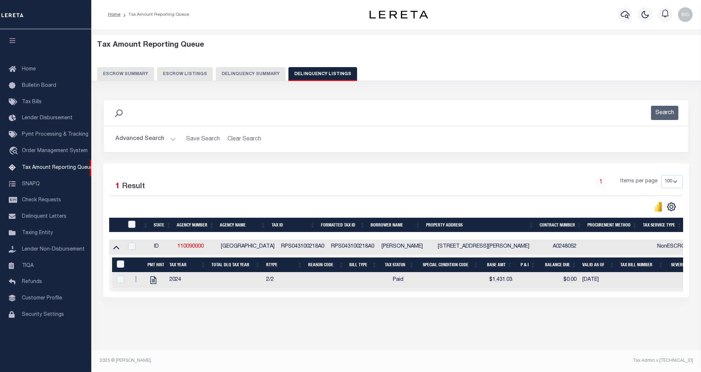
click at [132, 225] on input "checkbox" at bounding box center [131, 224] width 7 height 7
checkbox input "true"
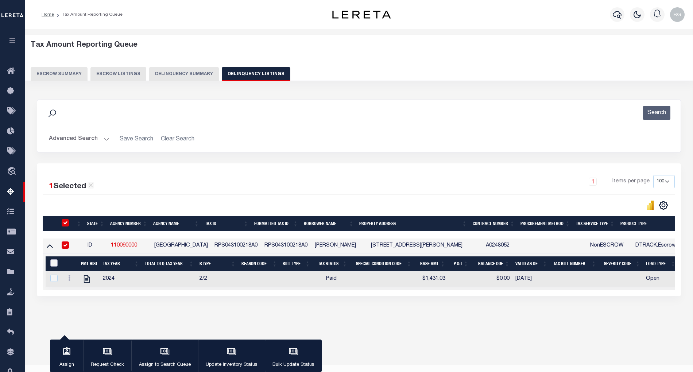
click at [53, 263] on input "&nbsp;" at bounding box center [53, 262] width 7 height 7
checkbox input "true"
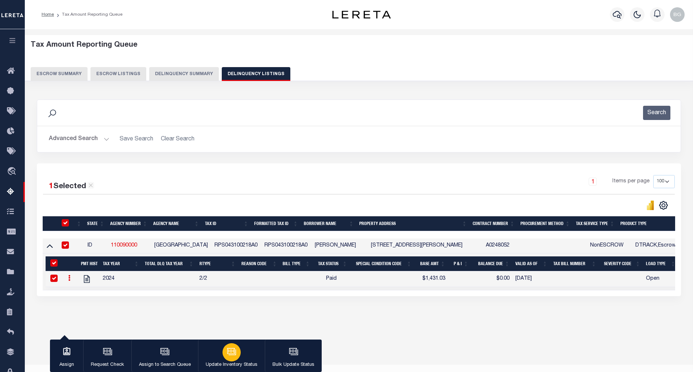
click at [232, 355] on icon "button" at bounding box center [231, 351] width 9 height 9
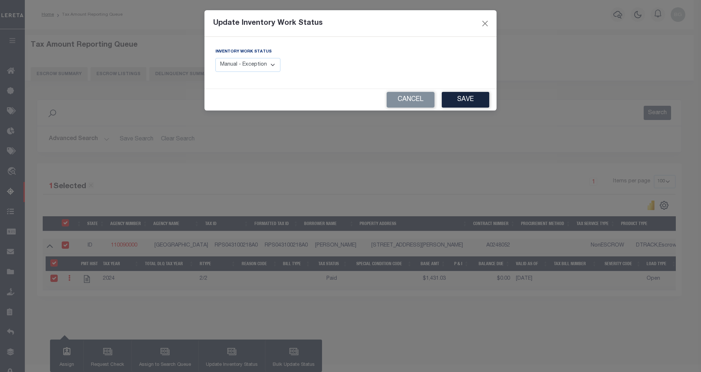
click at [260, 62] on select "Manual - Exception Pended - Awaiting Search Late Add Exception Completed" at bounding box center [247, 65] width 65 height 14
select select "4"
click at [215, 58] on select "Manual - Exception Pended - Awaiting Search Late Add Exception Completed" at bounding box center [247, 65] width 65 height 14
click at [459, 102] on button "Save" at bounding box center [465, 100] width 47 height 16
